Goal: Transaction & Acquisition: Subscribe to service/newsletter

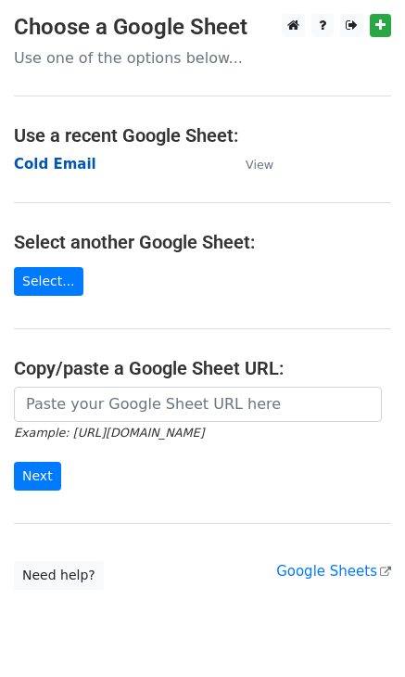
click at [61, 161] on strong "Cold Email" at bounding box center [55, 164] width 82 height 17
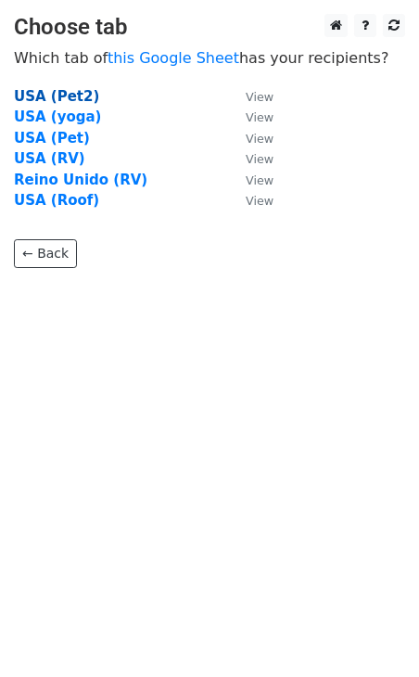
click at [61, 94] on strong "USA (Pet2)" at bounding box center [56, 96] width 85 height 17
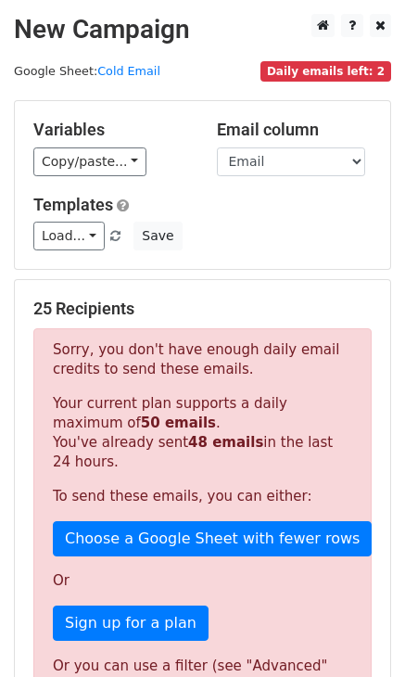
click at [347, 74] on span "Daily emails left: 2" at bounding box center [325, 71] width 131 height 20
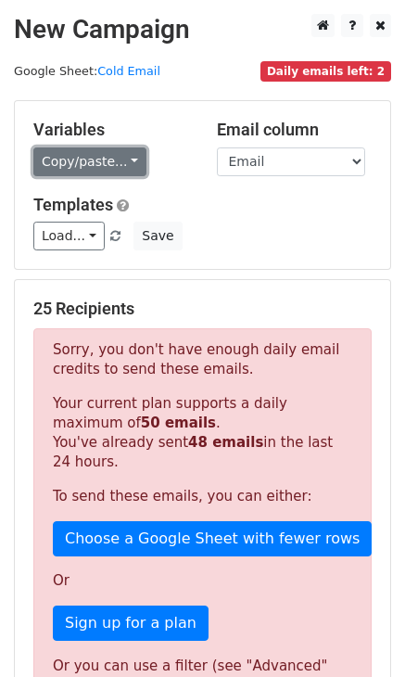
click at [121, 163] on link "Copy/paste..." at bounding box center [89, 161] width 113 height 29
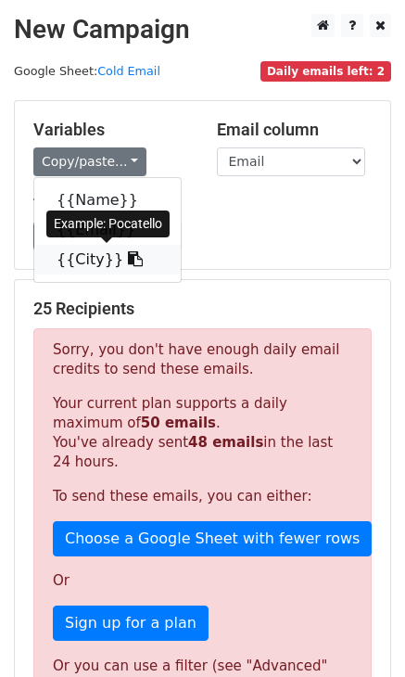
click at [93, 260] on link "{{City}}" at bounding box center [107, 260] width 146 height 30
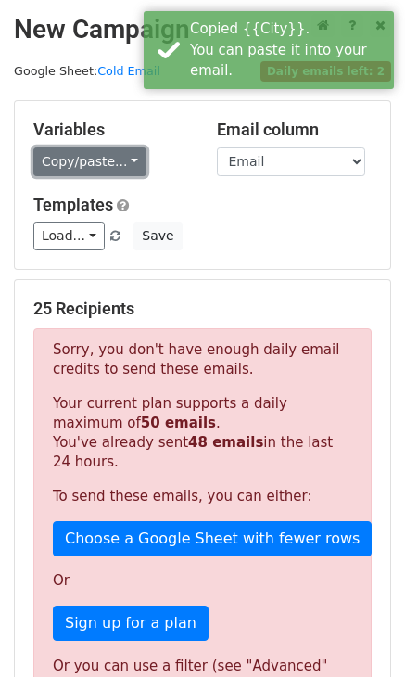
click at [91, 159] on link "Copy/paste..." at bounding box center [89, 161] width 113 height 29
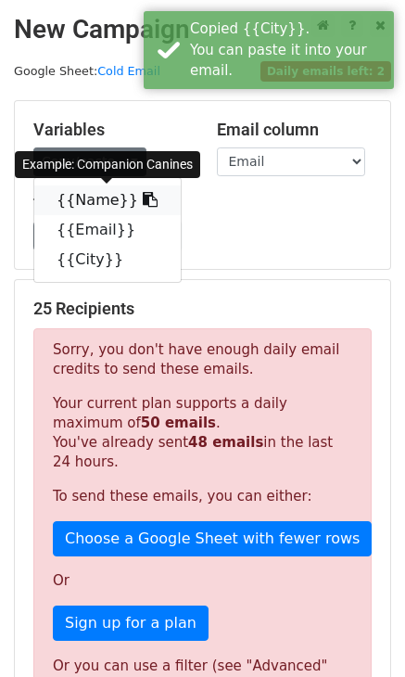
click at [91, 193] on link "{{Name}}" at bounding box center [107, 200] width 146 height 30
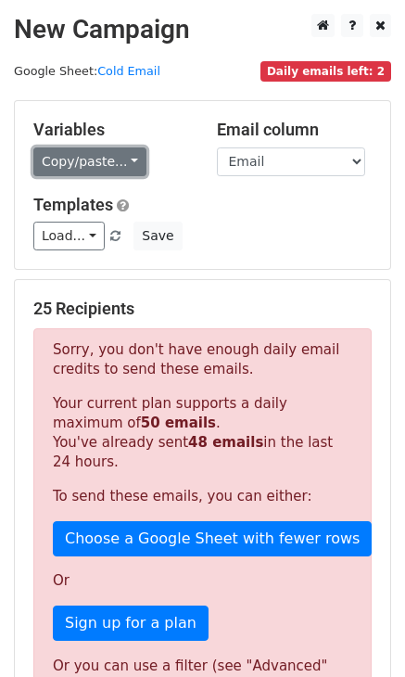
click at [95, 160] on link "Copy/paste..." at bounding box center [89, 161] width 113 height 29
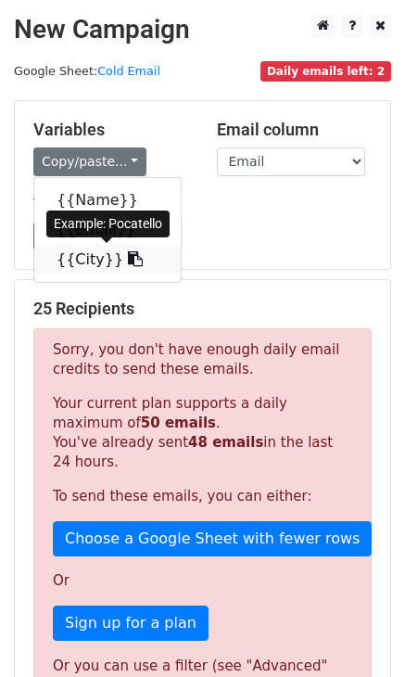
click at [128, 265] on icon at bounding box center [135, 258] width 15 height 15
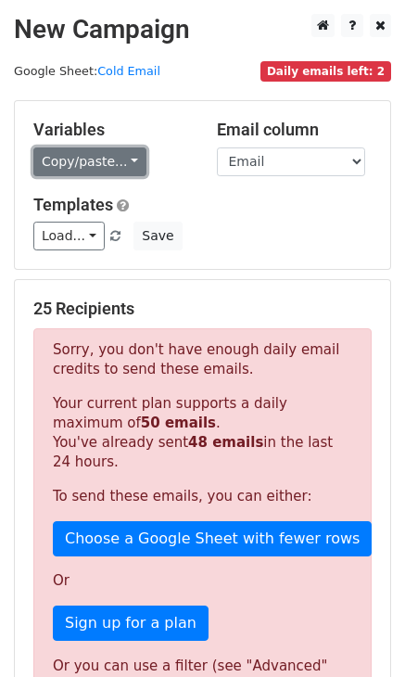
click at [125, 159] on link "Copy/paste..." at bounding box center [89, 161] width 113 height 29
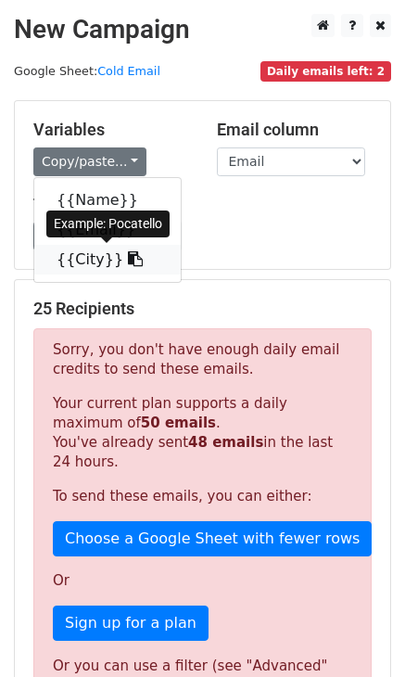
click at [101, 257] on link "{{City}}" at bounding box center [107, 260] width 146 height 30
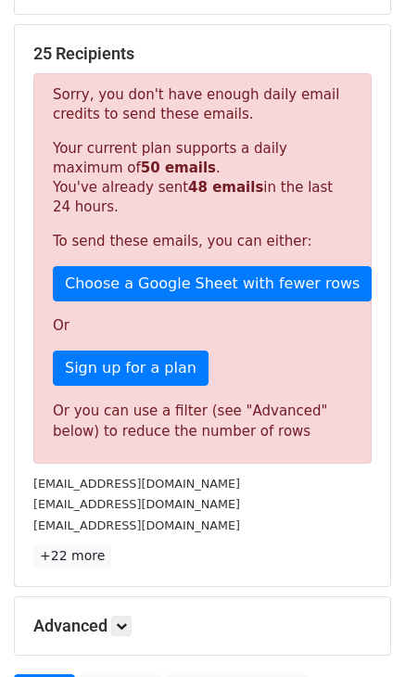
scroll to position [256, 0]
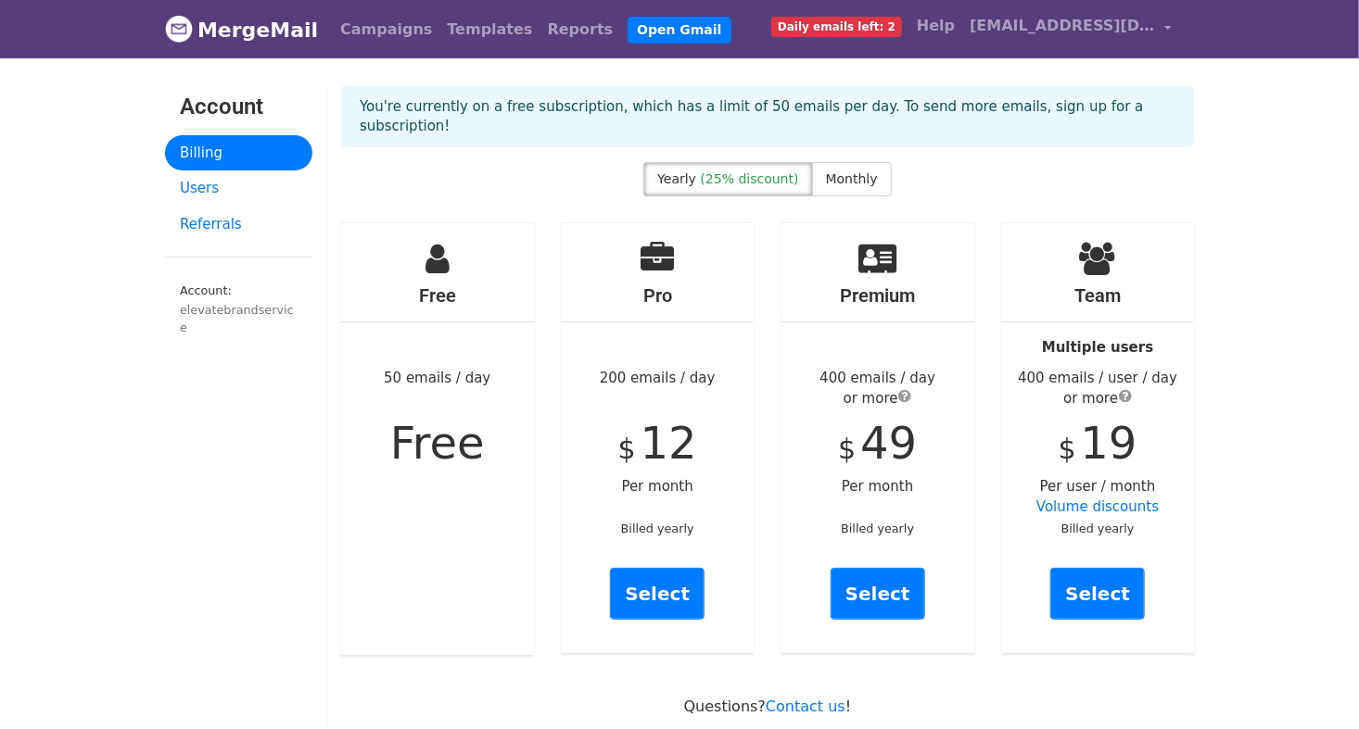
click at [909, 388] on span "submit" at bounding box center [905, 395] width 13 height 15
click at [758, 171] on span "(25% discount)" at bounding box center [750, 178] width 98 height 15
click at [838, 171] on span "Monthly" at bounding box center [852, 178] width 52 height 15
click at [767, 171] on span "(25% discount)" at bounding box center [750, 178] width 98 height 15
click at [863, 171] on span "Monthly" at bounding box center [852, 178] width 52 height 15
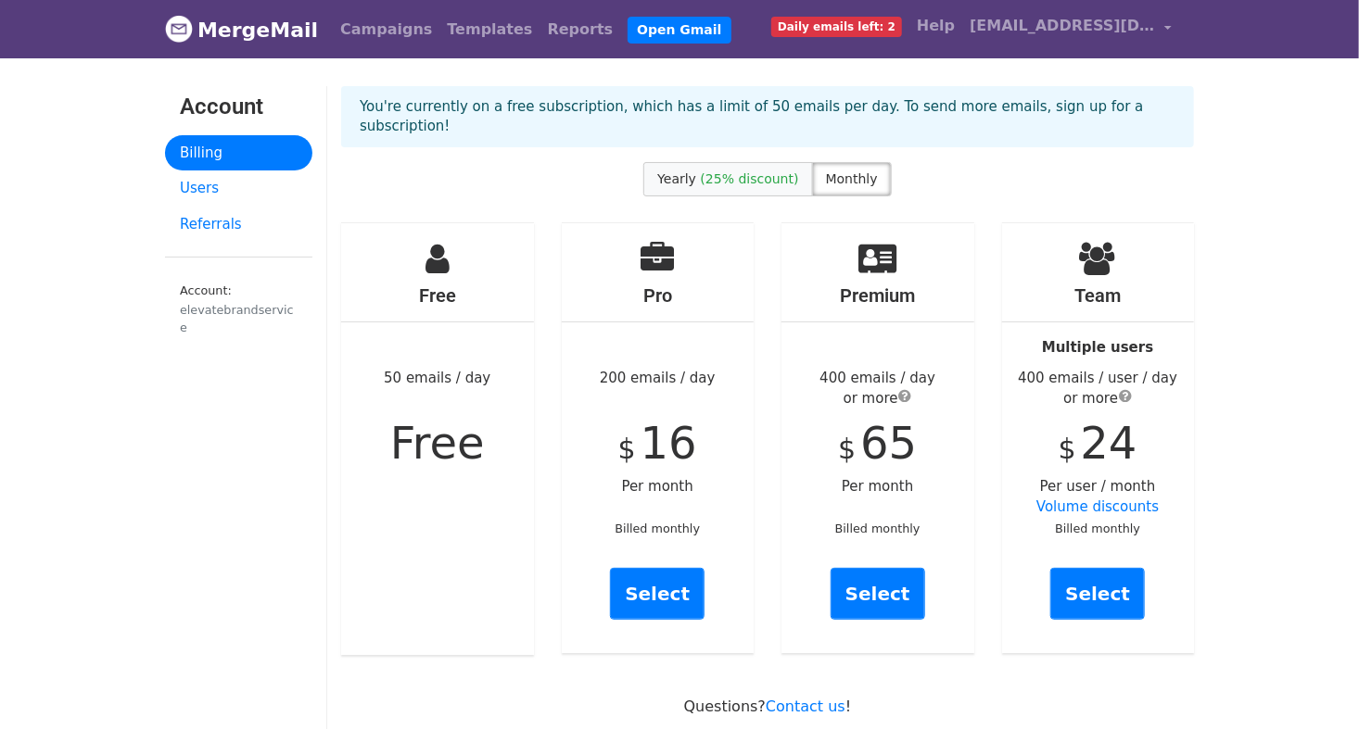
click at [783, 171] on span "(25% discount)" at bounding box center [750, 178] width 98 height 15
click at [844, 171] on span "Monthly" at bounding box center [852, 178] width 52 height 15
click at [775, 167] on label "Yearly (25% discount)" at bounding box center [727, 179] width 169 height 34
click at [831, 171] on span "Monthly" at bounding box center [852, 178] width 52 height 15
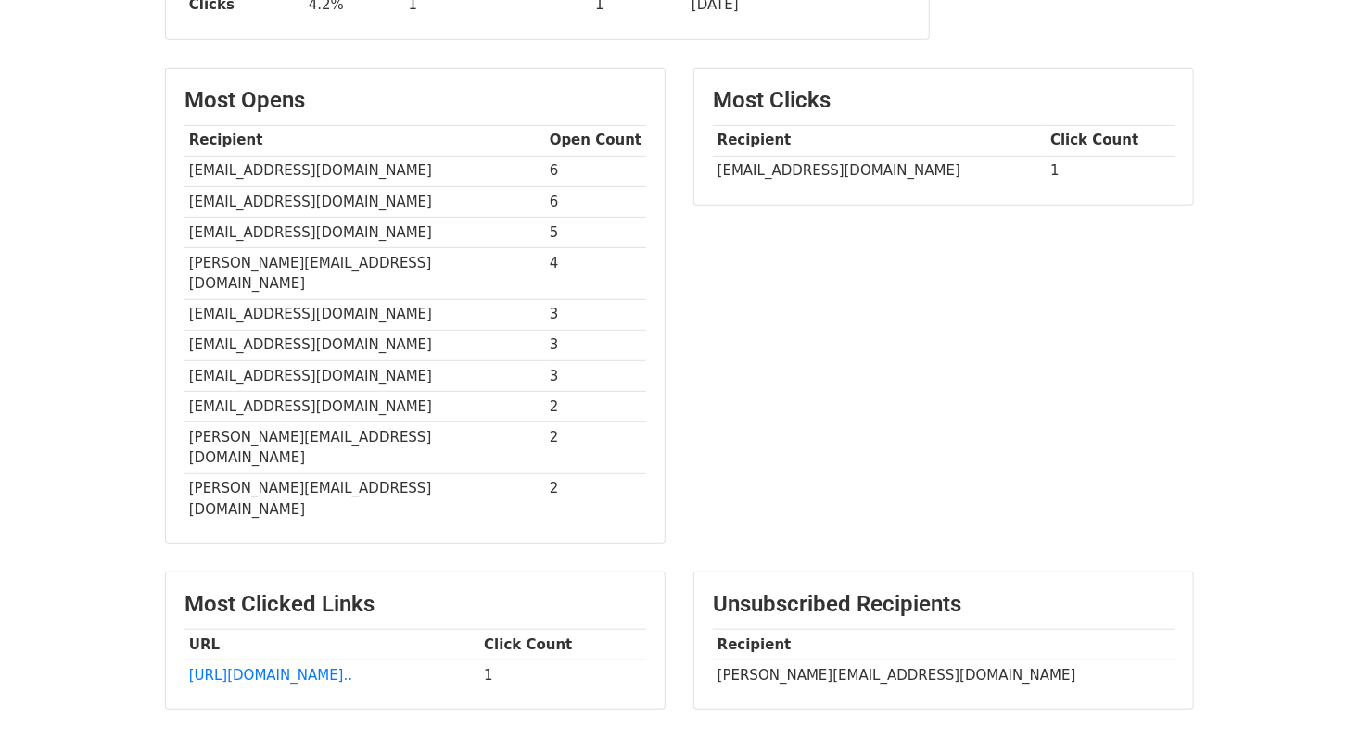
scroll to position [487, 0]
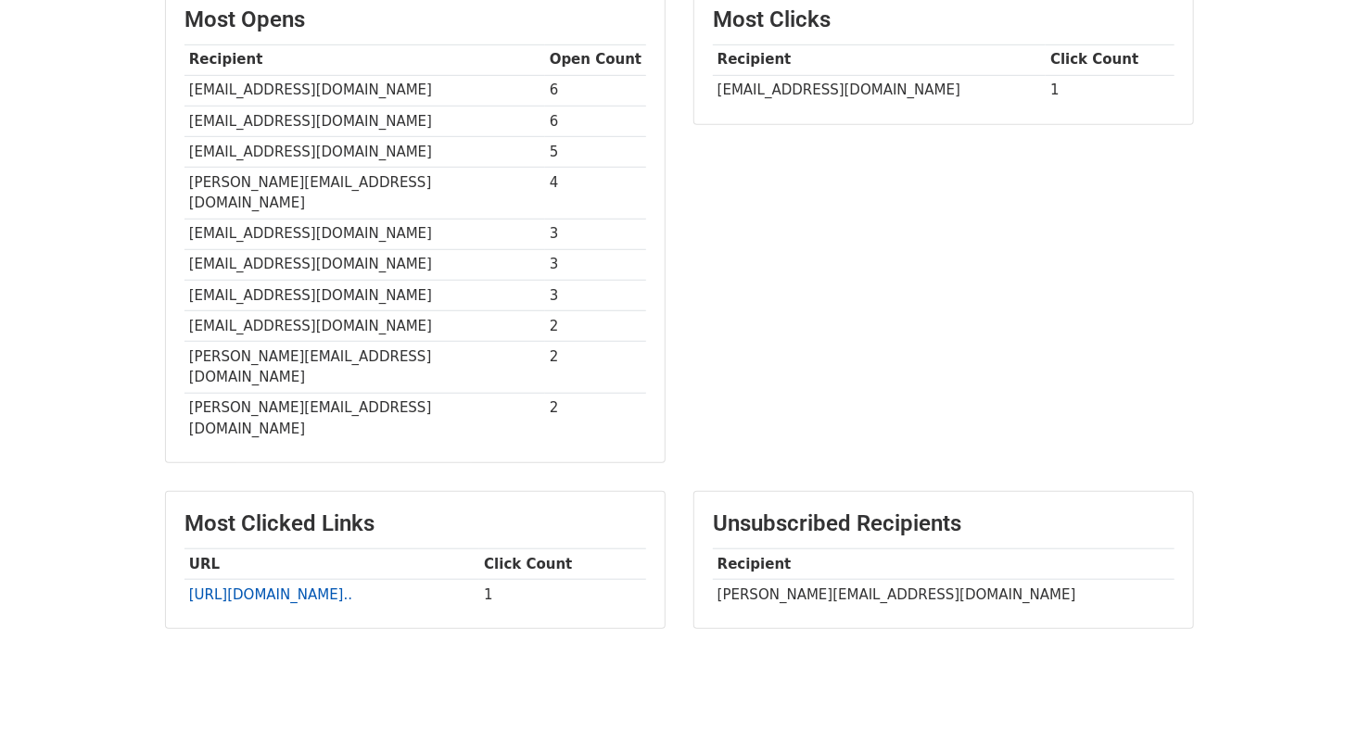
click at [323, 587] on link "[URL][DOMAIN_NAME].." at bounding box center [270, 595] width 163 height 17
